Goal: Task Accomplishment & Management: Manage account settings

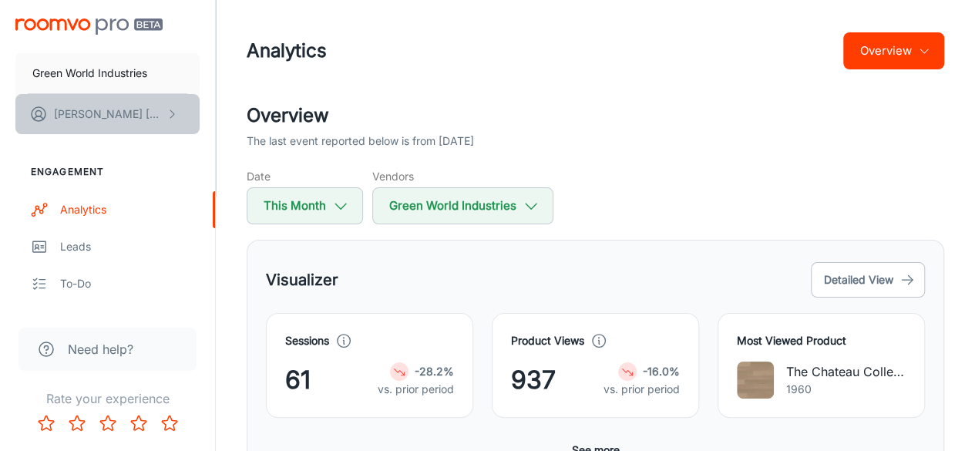
click at [151, 122] on p "[PERSON_NAME]" at bounding box center [108, 114] width 109 height 17
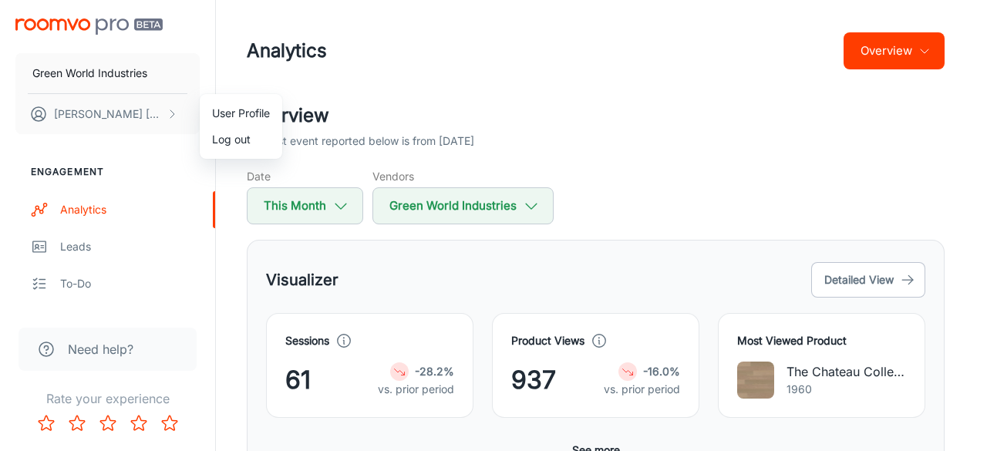
drag, startPoint x: 213, startPoint y: 207, endPoint x: 216, endPoint y: 255, distance: 48.7
click at [216, 255] on div at bounding box center [493, 225] width 987 height 451
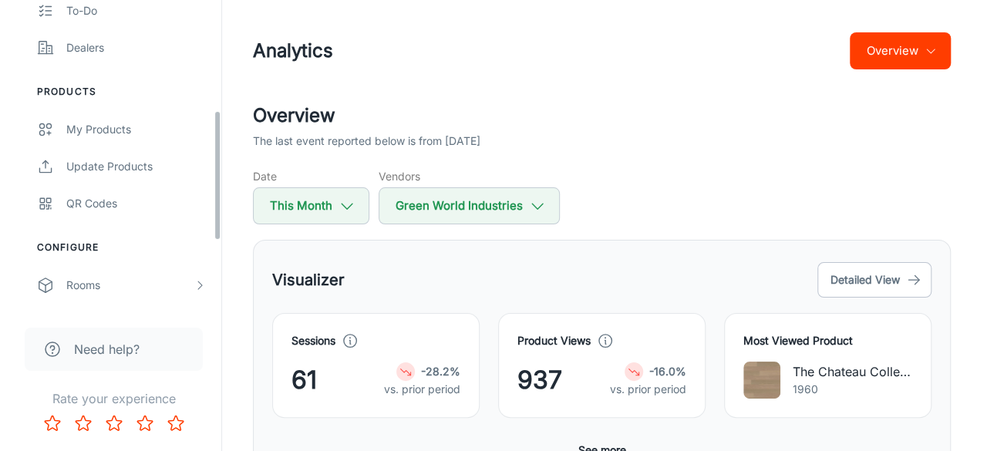
scroll to position [278, 0]
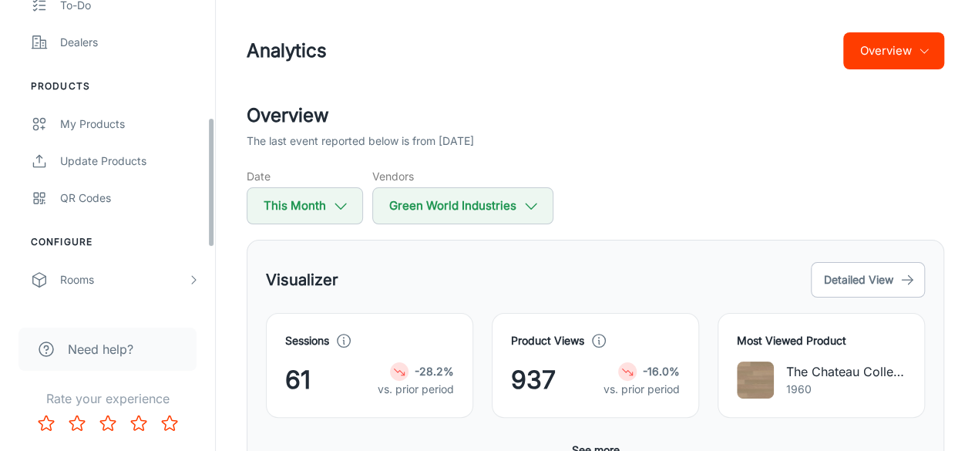
drag, startPoint x: 210, startPoint y: 113, endPoint x: 203, endPoint y: 231, distance: 118.2
click at [203, 231] on div "Green World Industries [PERSON_NAME] Engagement Analytics Leads To-do Dealers P…" at bounding box center [107, 154] width 215 height 309
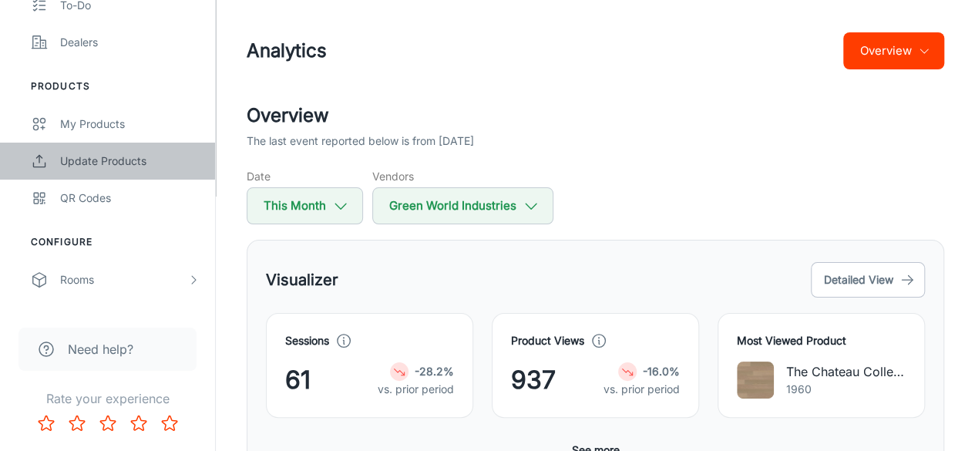
click at [96, 158] on div "Update Products" at bounding box center [130, 161] width 140 height 17
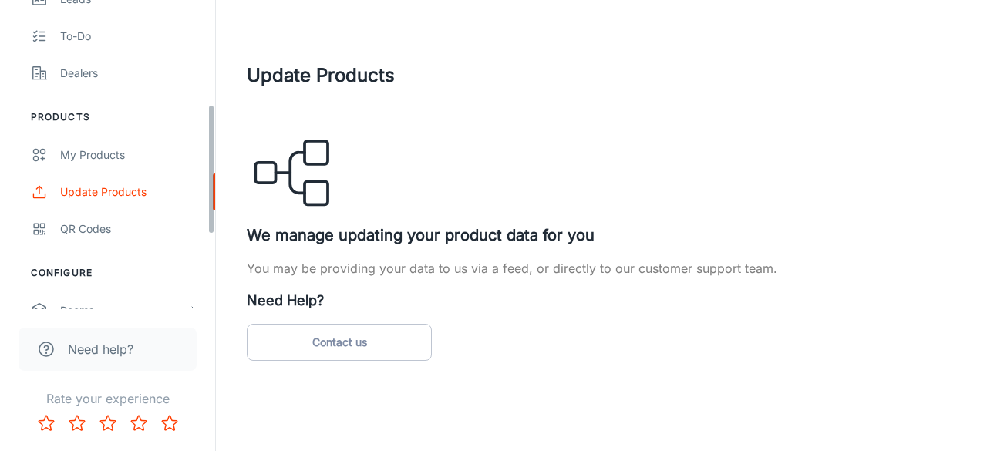
scroll to position [253, 0]
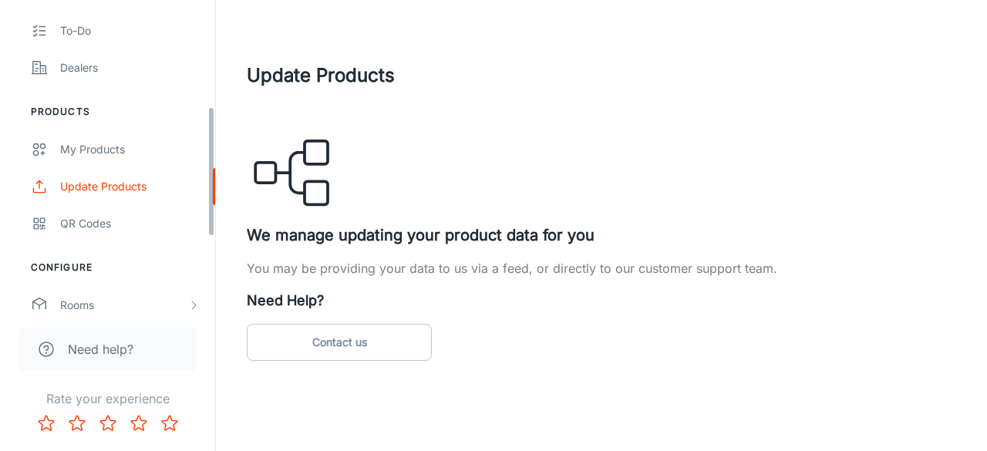
drag, startPoint x: 211, startPoint y: 118, endPoint x: 207, endPoint y: 225, distance: 107.3
click at [207, 225] on div "Green World Industries [PERSON_NAME] Engagement Analytics Leads To-do Dealers P…" at bounding box center [107, 154] width 215 height 309
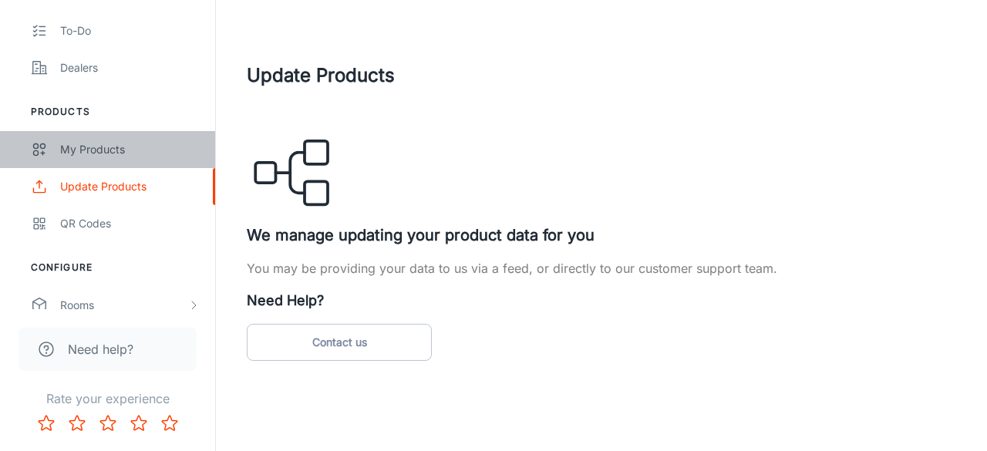
click at [105, 161] on link "My Products" at bounding box center [107, 149] width 215 height 37
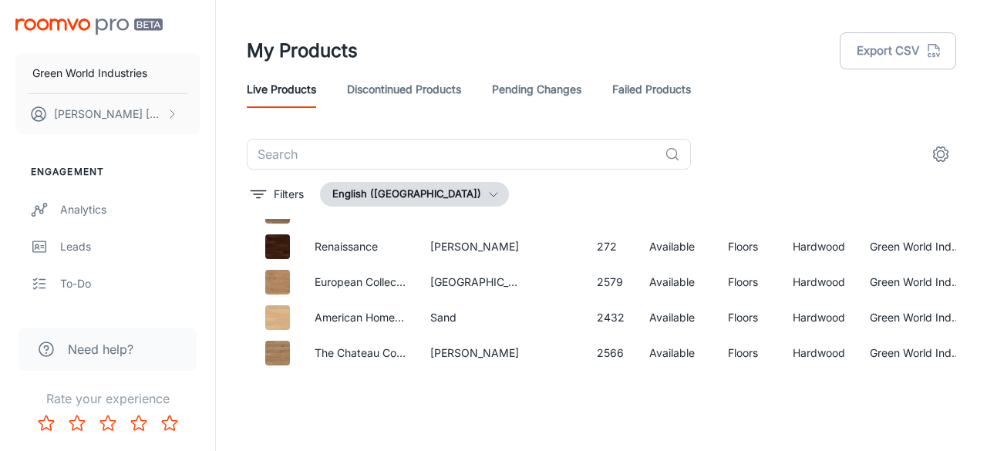
scroll to position [1200, 0]
